Goal: Task Accomplishment & Management: Complete application form

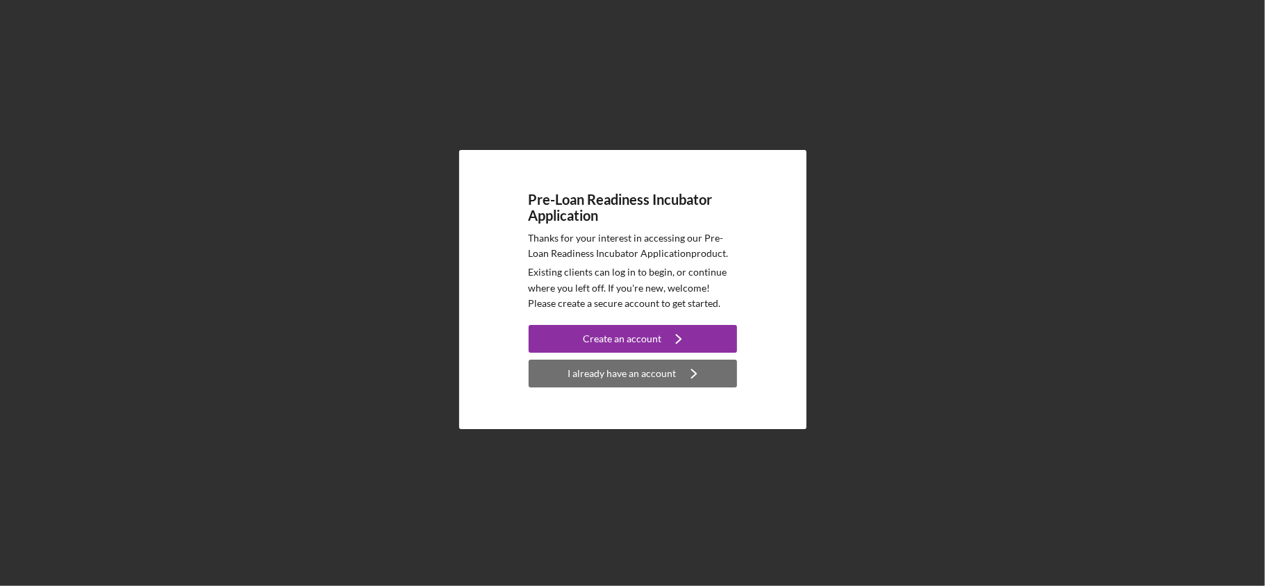
click at [634, 374] on div "I already have an account" at bounding box center [622, 374] width 108 height 28
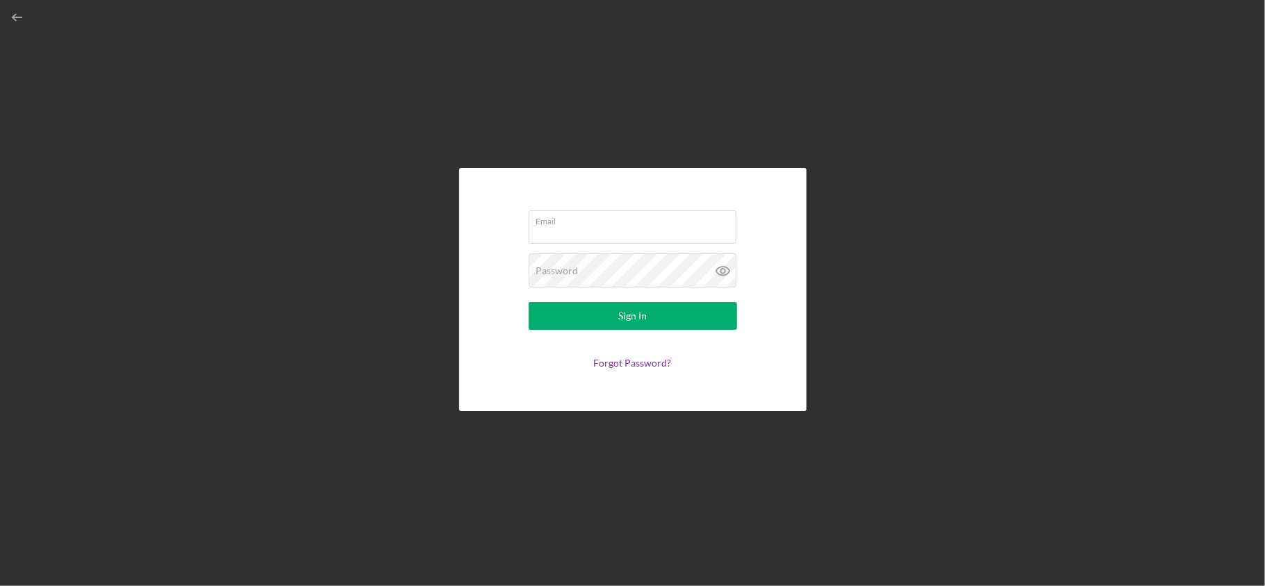
type input "[EMAIL_ADDRESS][DOMAIN_NAME]"
click at [640, 317] on div "Sign In" at bounding box center [632, 316] width 28 height 28
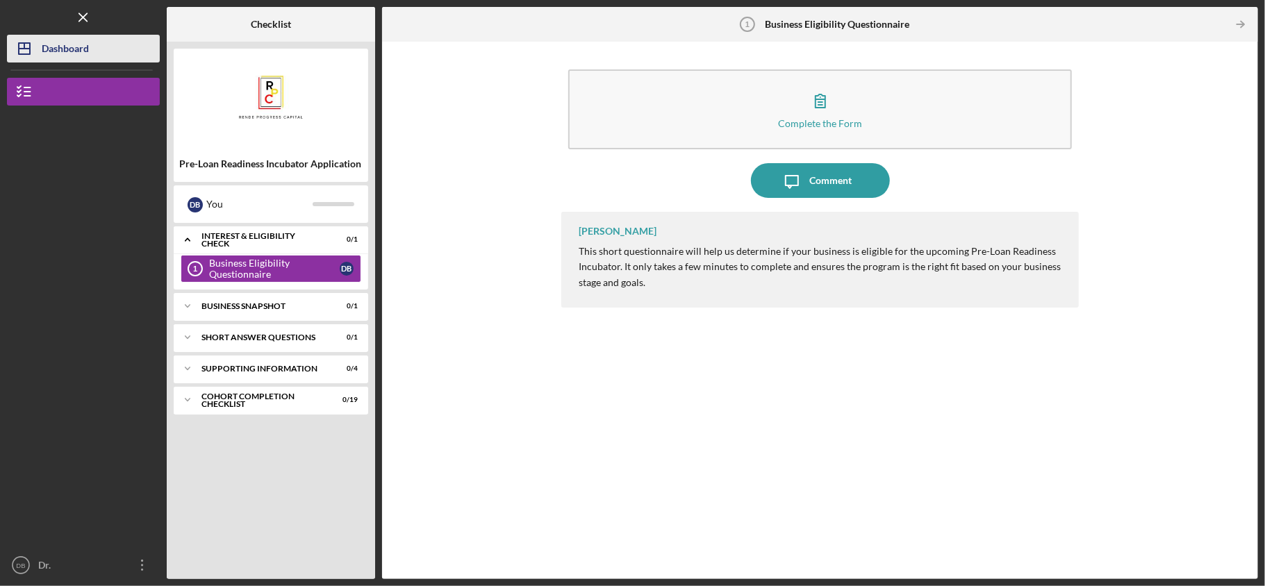
click at [67, 59] on div "Dashboard" at bounding box center [65, 50] width 47 height 31
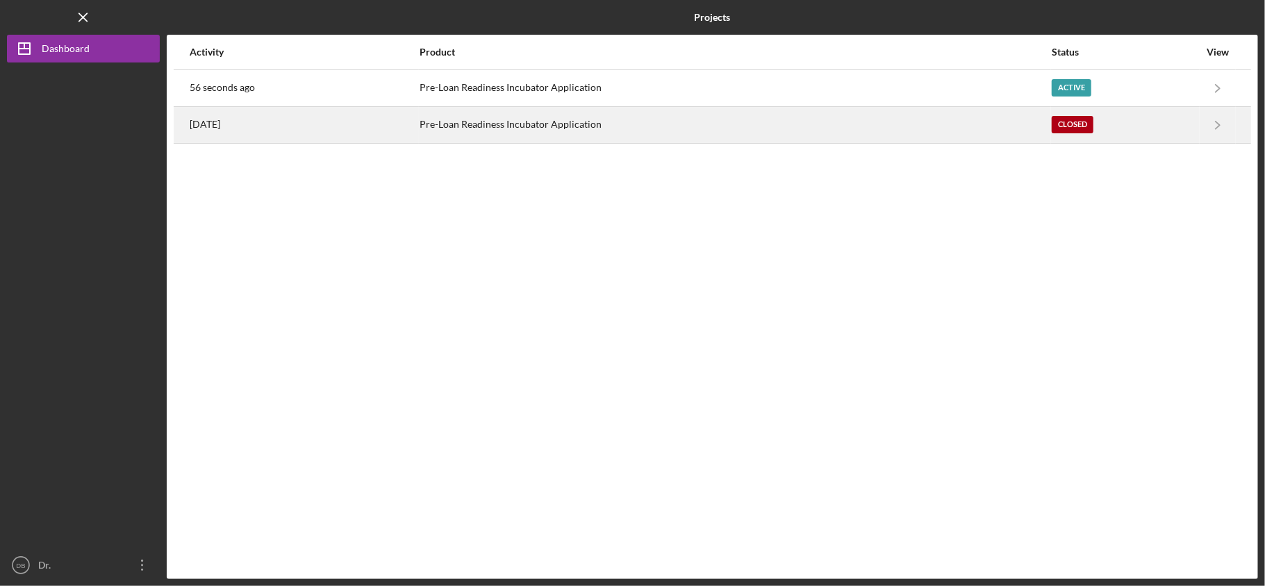
click at [1190, 125] on div "Closed" at bounding box center [1124, 125] width 147 height 35
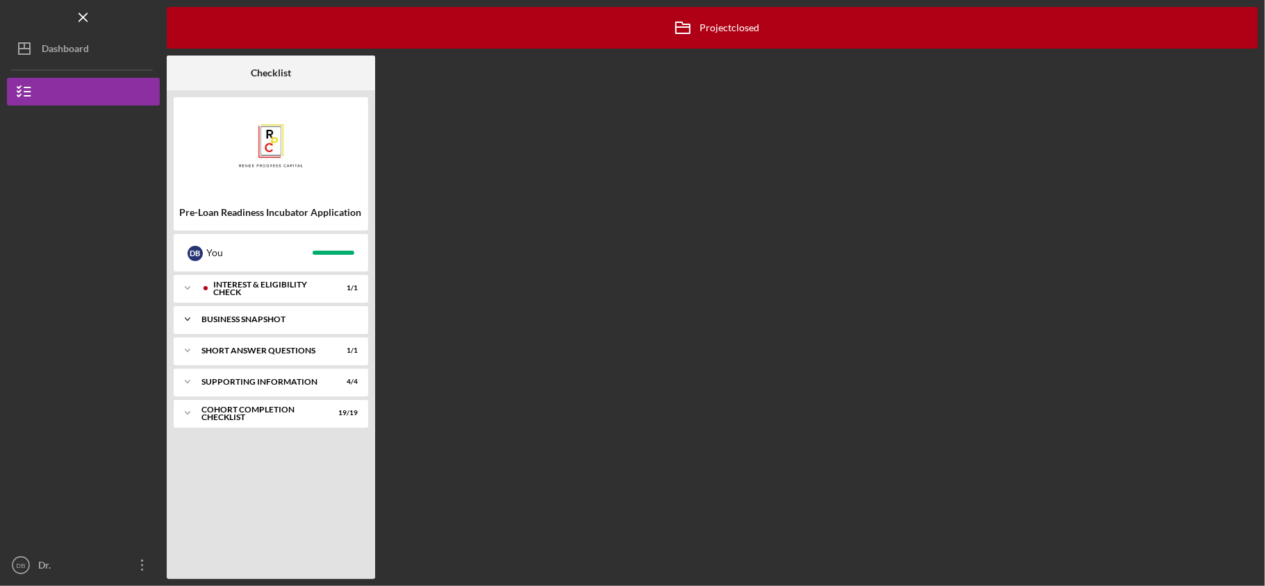
click at [264, 318] on div "Business Snapshot" at bounding box center [275, 319] width 149 height 8
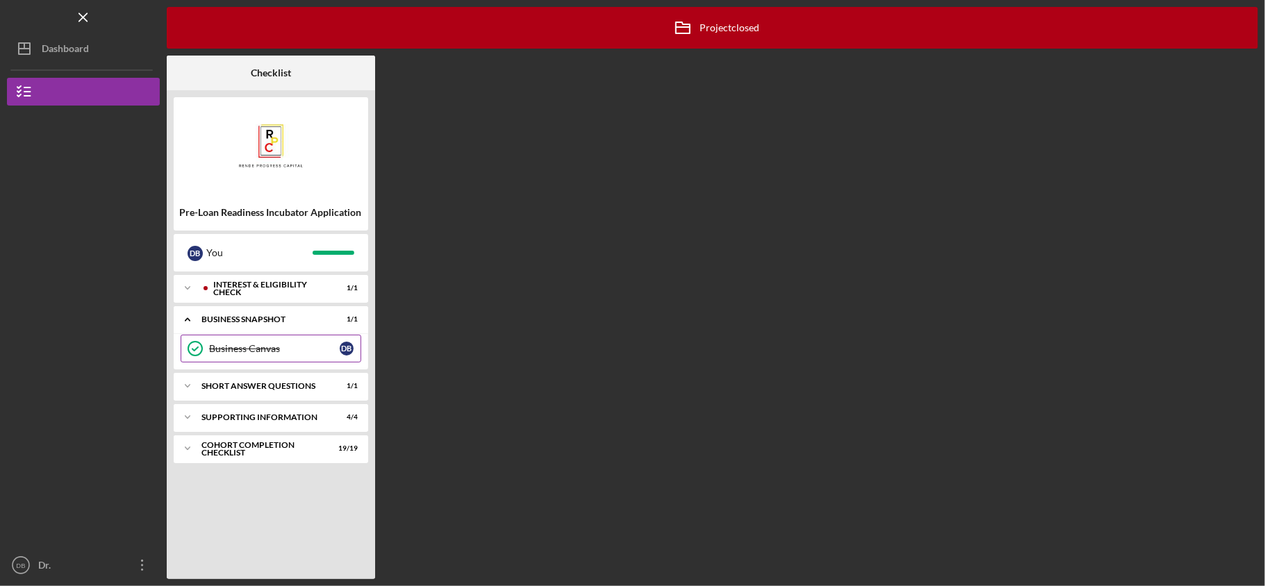
click at [258, 348] on div "Business Canvas" at bounding box center [274, 348] width 131 height 11
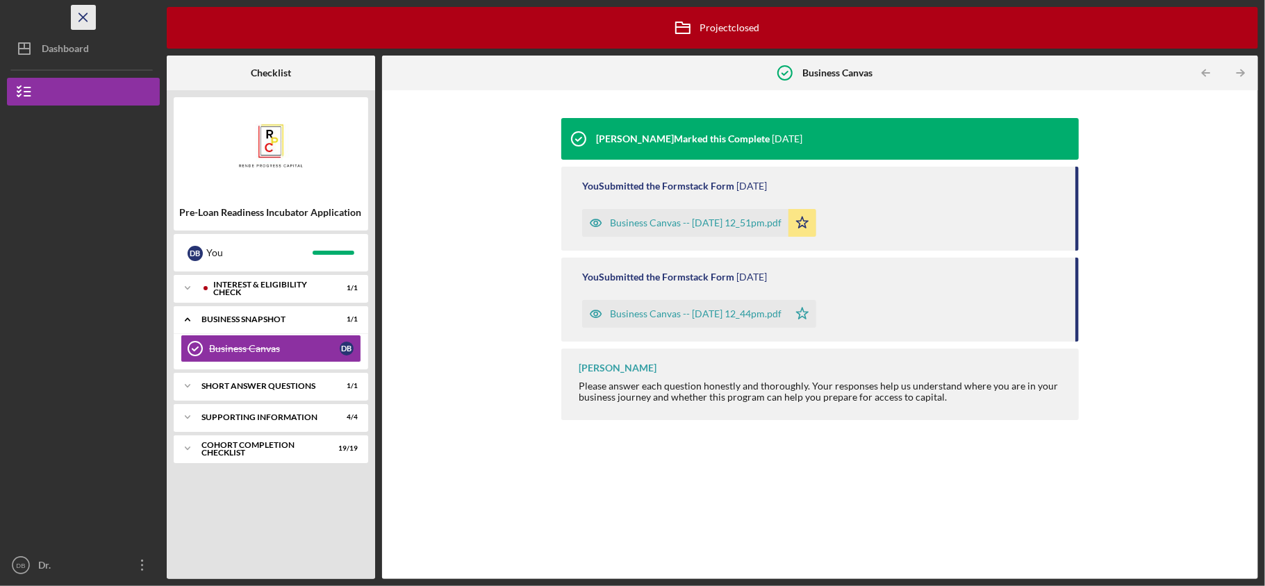
click at [87, 21] on line "button" at bounding box center [83, 17] width 8 height 8
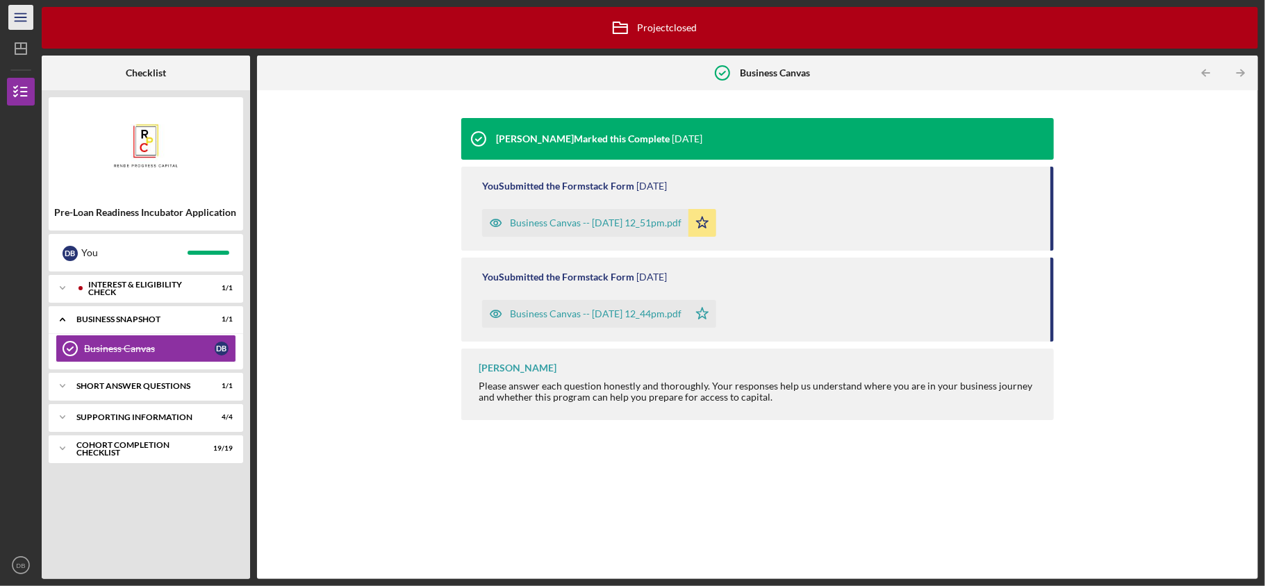
click at [24, 20] on icon "Icon/Menu" at bounding box center [21, 17] width 31 height 31
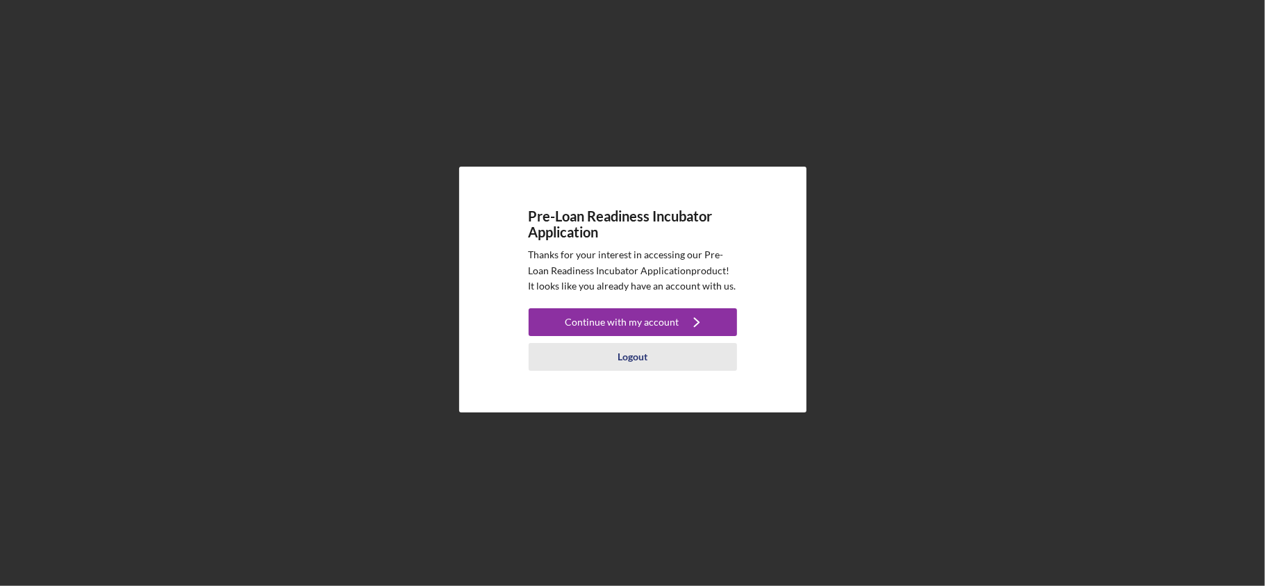
click at [621, 353] on div "Logout" at bounding box center [632, 357] width 30 height 28
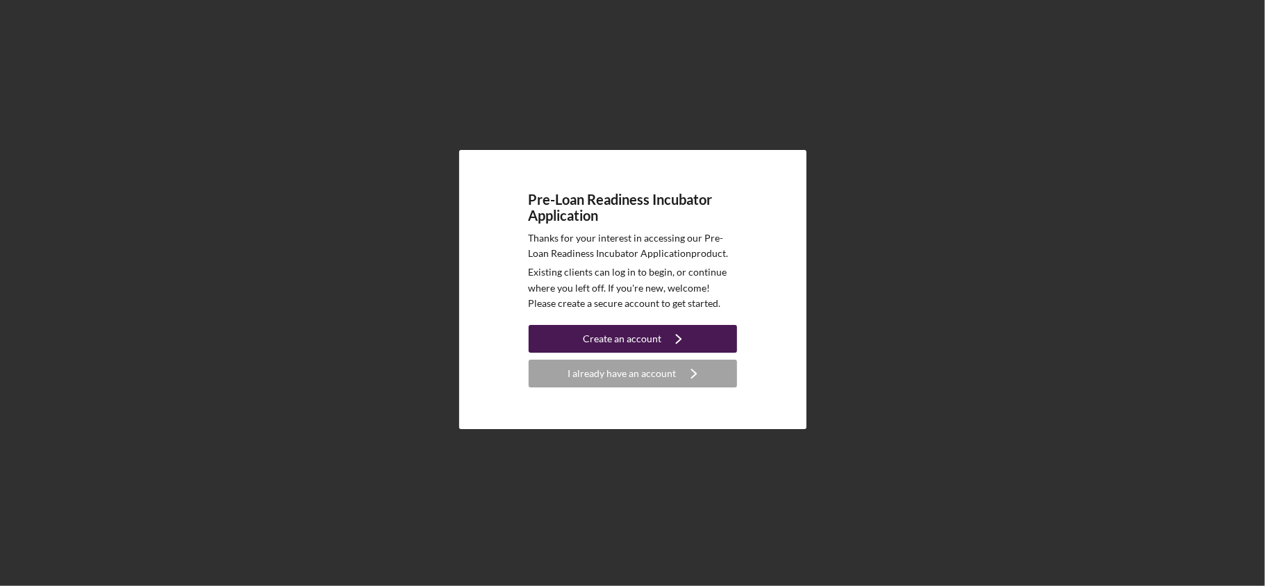
click at [633, 336] on div "Create an account" at bounding box center [622, 339] width 78 height 28
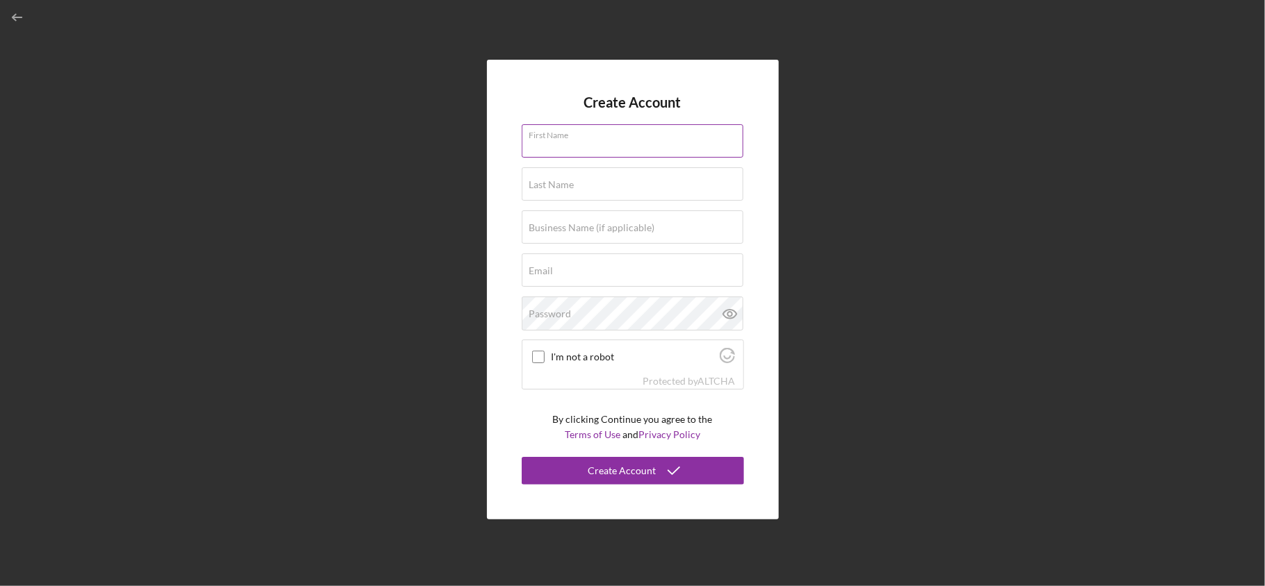
click at [606, 150] on input "First Name" at bounding box center [633, 140] width 222 height 33
type input "A"
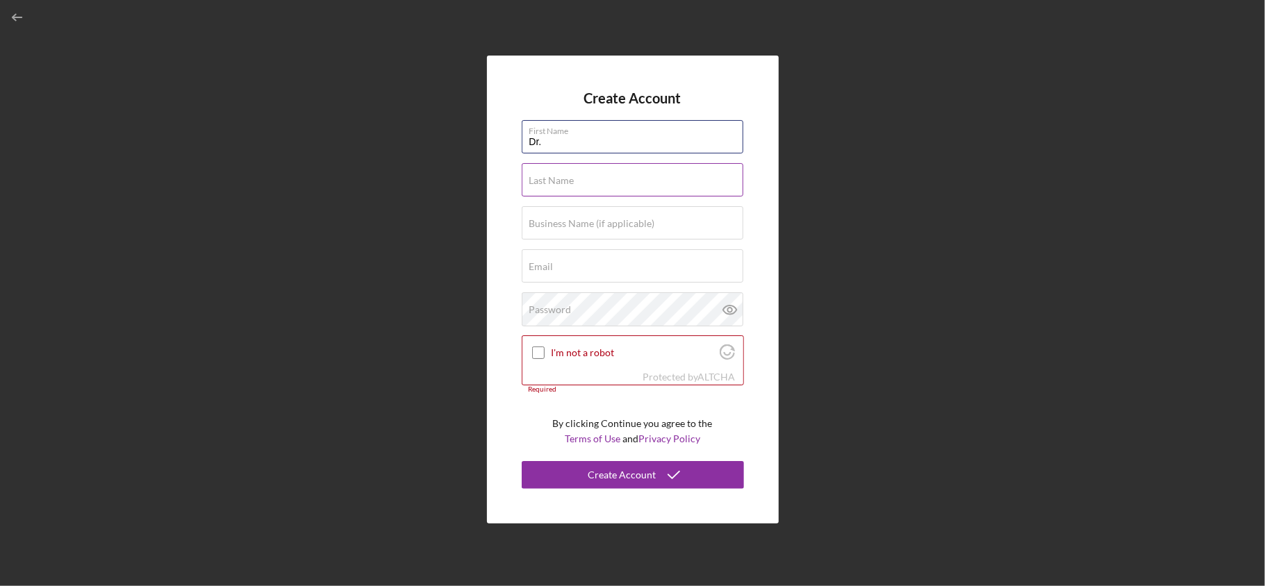
type input "Dr. Andrea"
type input "Blue"
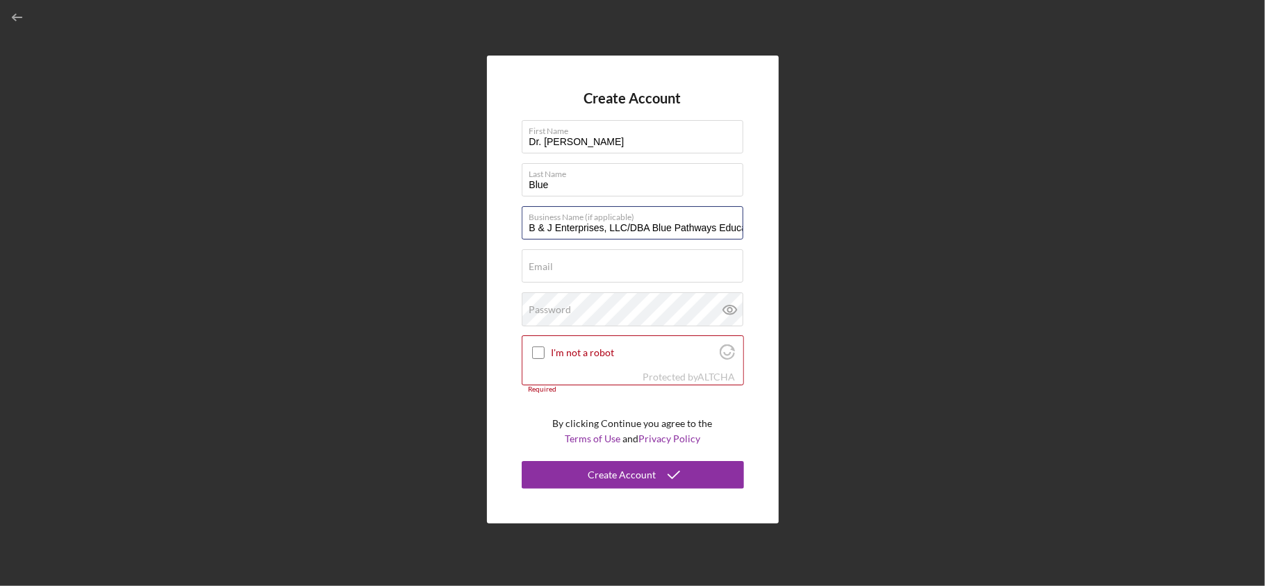
scroll to position [0, 78]
drag, startPoint x: 632, startPoint y: 225, endPoint x: 753, endPoint y: 220, distance: 121.6
click at [753, 220] on div "Create Account First Name Dr. Andrea Last Name Blue Business Name (if applicabl…" at bounding box center [633, 289] width 292 height 467
drag, startPoint x: 615, startPoint y: 231, endPoint x: 785, endPoint y: 248, distance: 171.0
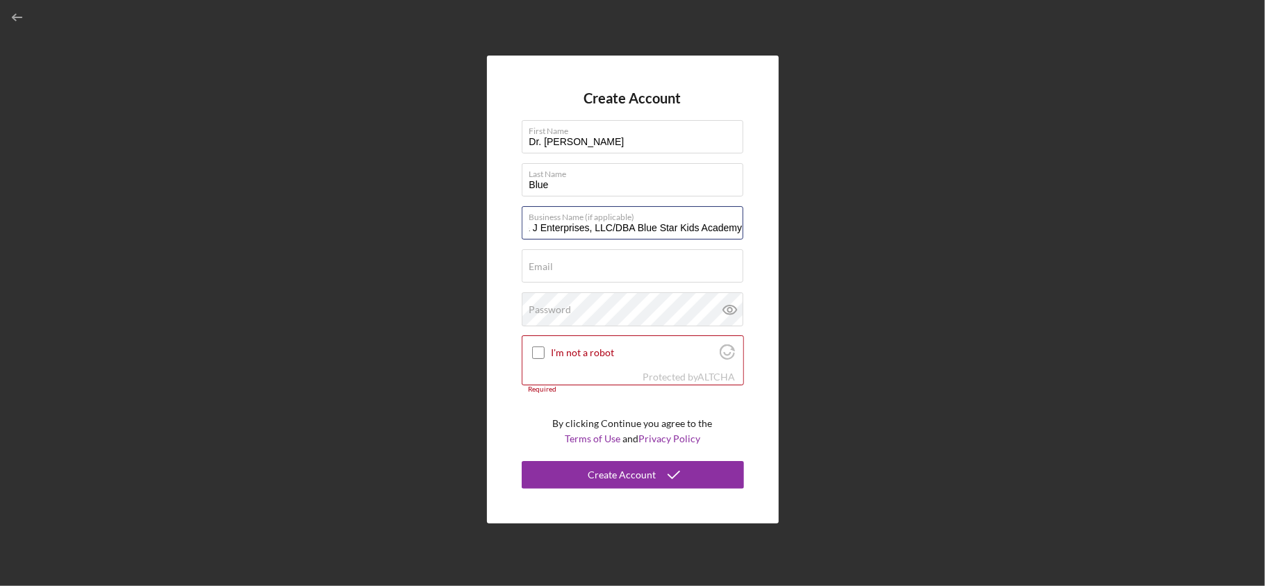
click at [785, 248] on div "Create Account First Name Dr. Andrea Last Name Blue Business Name (if applicabl…" at bounding box center [632, 289] width 1251 height 579
type input "B & J Enterprises, LLC"
click at [581, 271] on input "Email" at bounding box center [633, 265] width 222 height 33
type input "drbluementorshipmatters@gmail.com"
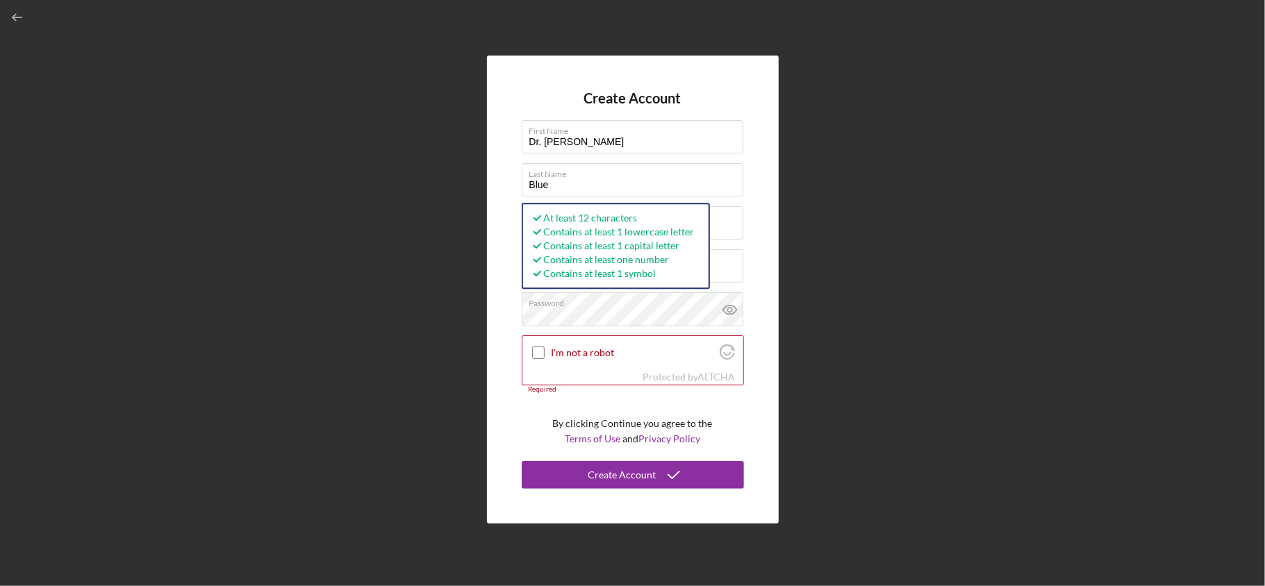
click at [937, 323] on div "Create Account First Name Dr. Andrea Last Name Blue Business Name (if applicabl…" at bounding box center [632, 289] width 1251 height 579
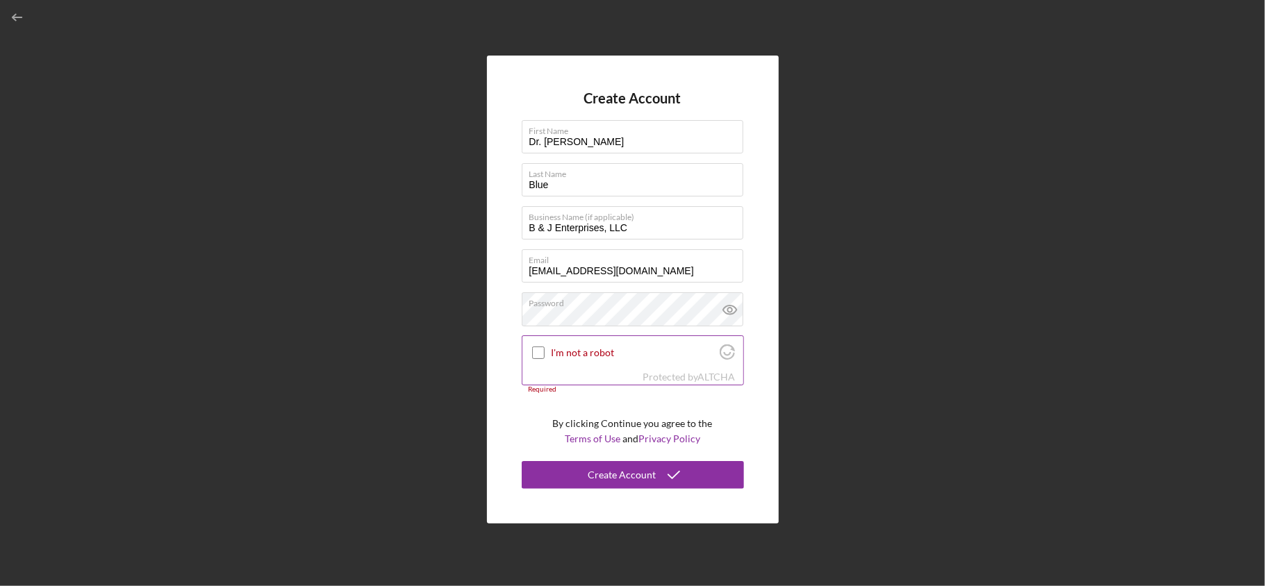
click at [537, 348] on input "I'm not a robot" at bounding box center [538, 353] width 13 height 13
checkbox input "true"
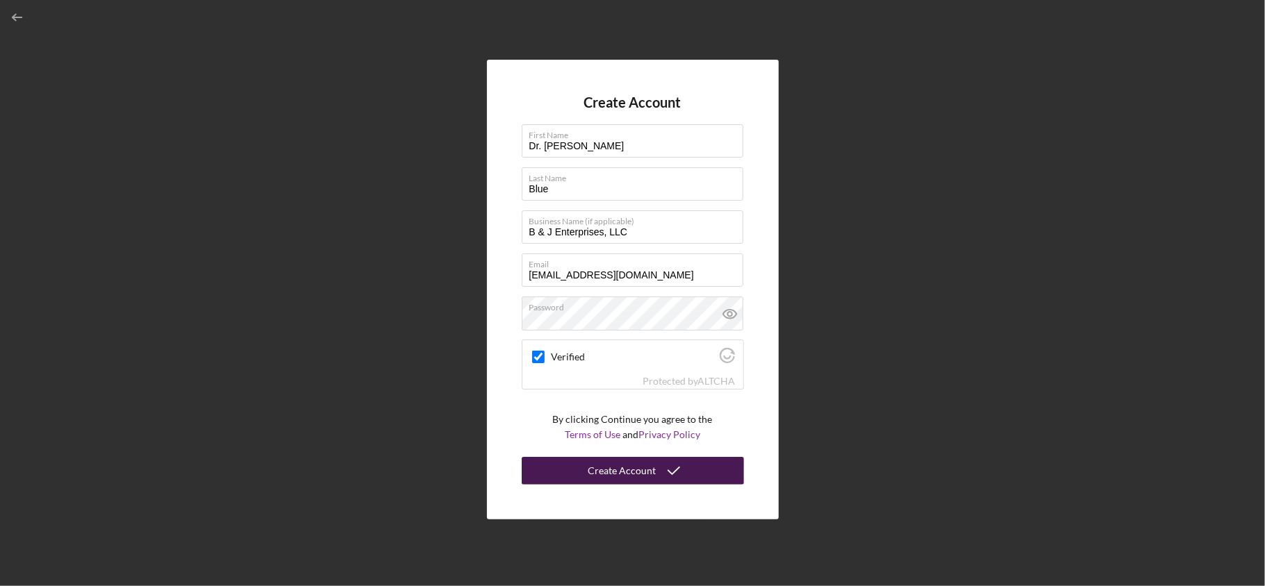
click at [631, 468] on div "Create Account" at bounding box center [622, 471] width 68 height 28
